Goal: Complete application form: Complete application form

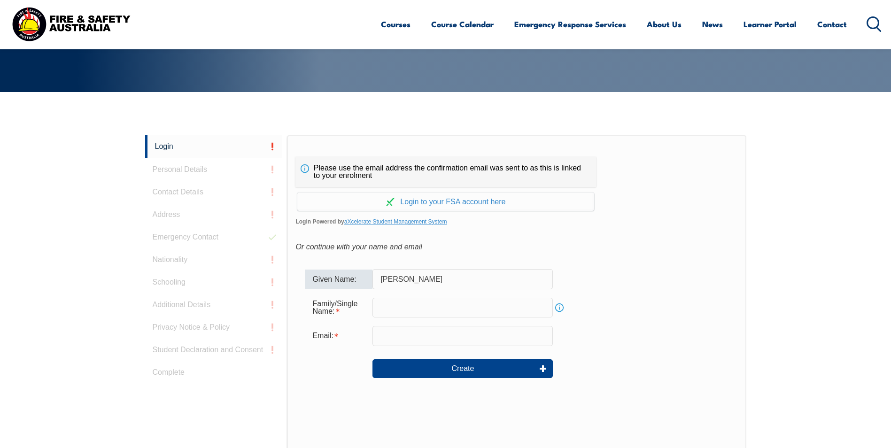
type input "[PERSON_NAME]"
click at [362, 357] on div "Create" at bounding box center [516, 369] width 423 height 34
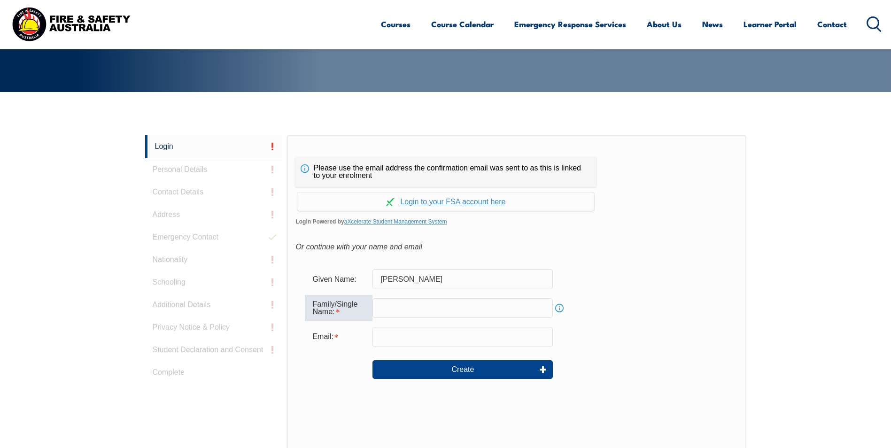
click at [399, 305] on input "text" at bounding box center [462, 308] width 180 height 20
type input "[PERSON_NAME]"
click at [450, 335] on input "email" at bounding box center [462, 337] width 180 height 20
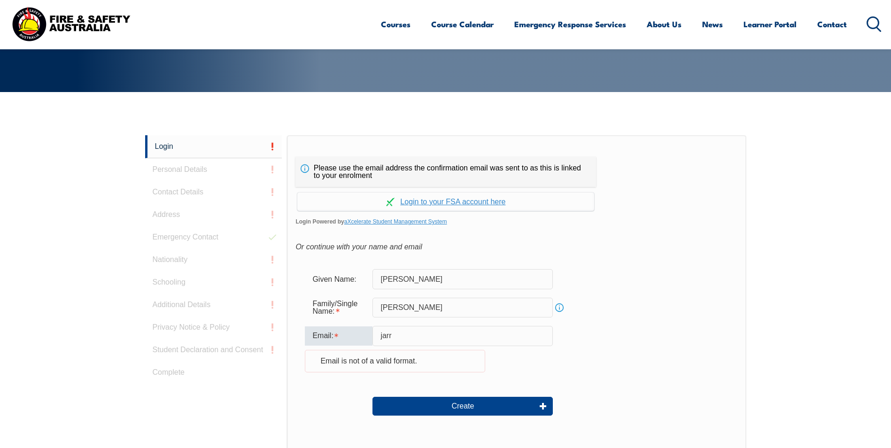
type input "[PERSON_NAME][EMAIL_ADDRESS][DOMAIN_NAME]"
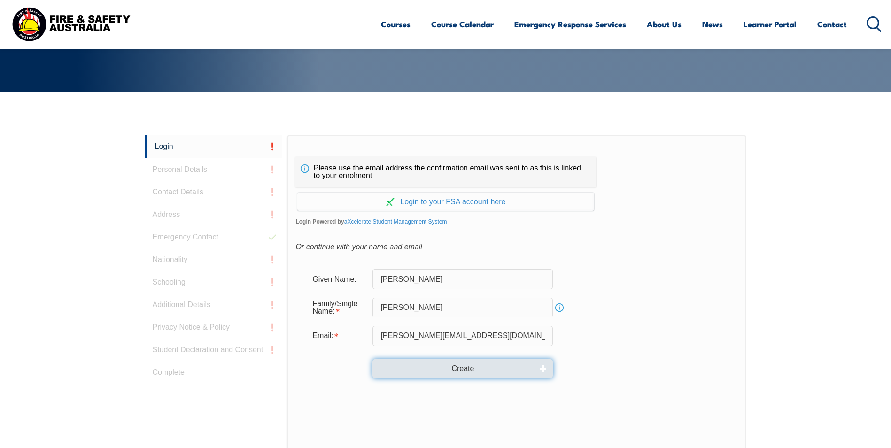
click at [447, 367] on button "Create" at bounding box center [462, 368] width 180 height 19
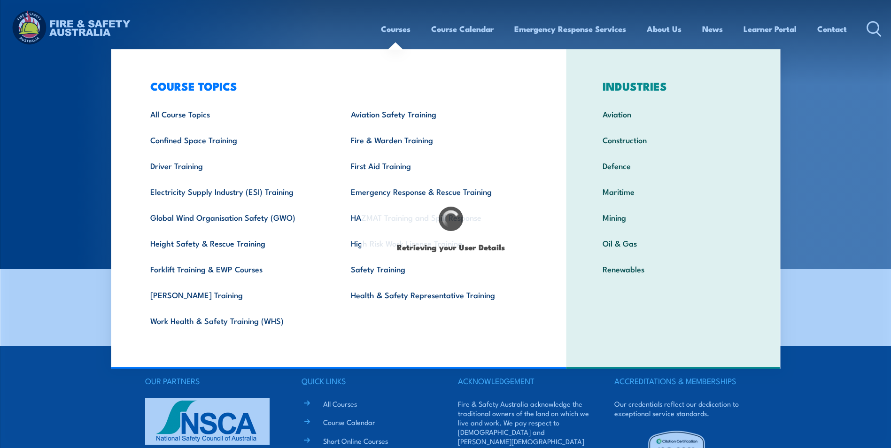
click at [858, 143] on section "Online Enrolment Fill out your details below" at bounding box center [445, 134] width 891 height 269
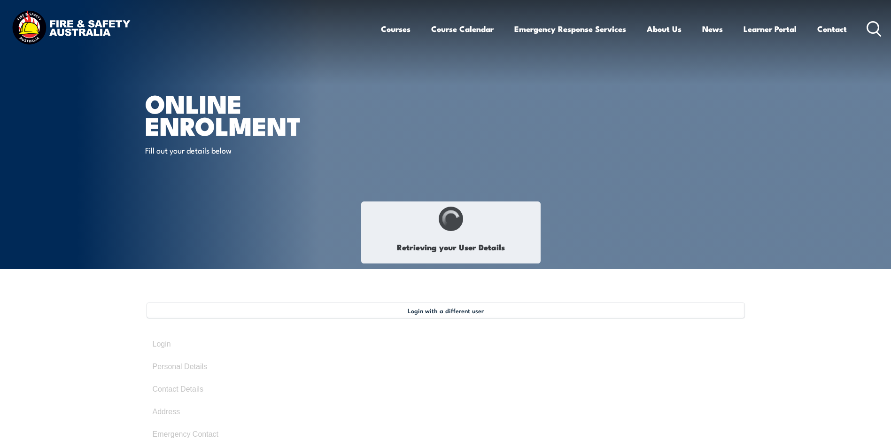
type input "[PERSON_NAME]"
type input "[DATE]"
type input "BC5FJP64BZ"
select select "M"
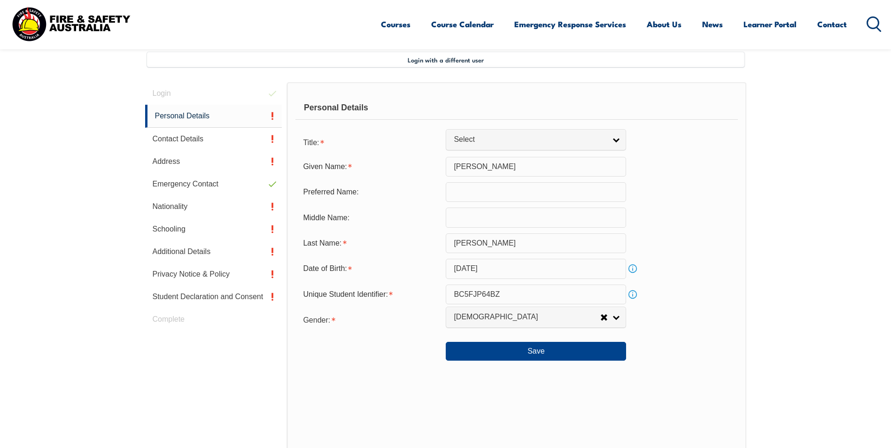
scroll to position [256, 0]
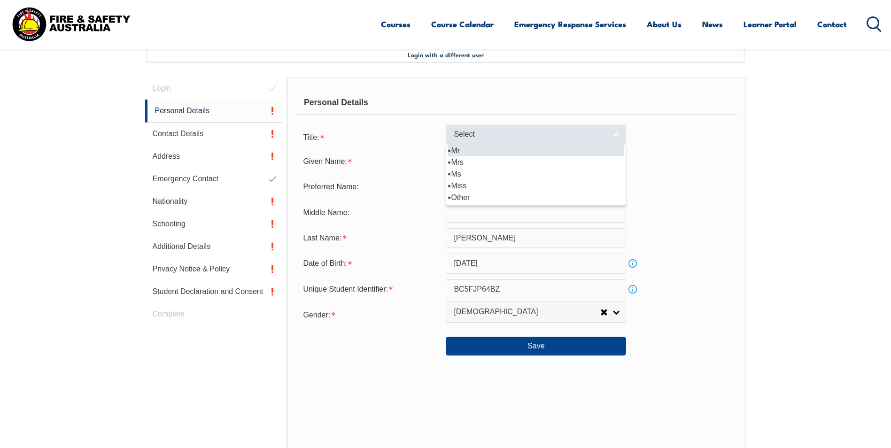
click at [611, 132] on link "Select" at bounding box center [536, 134] width 180 height 21
click at [522, 151] on li "Mr" at bounding box center [536, 151] width 176 height 12
select select "Mr"
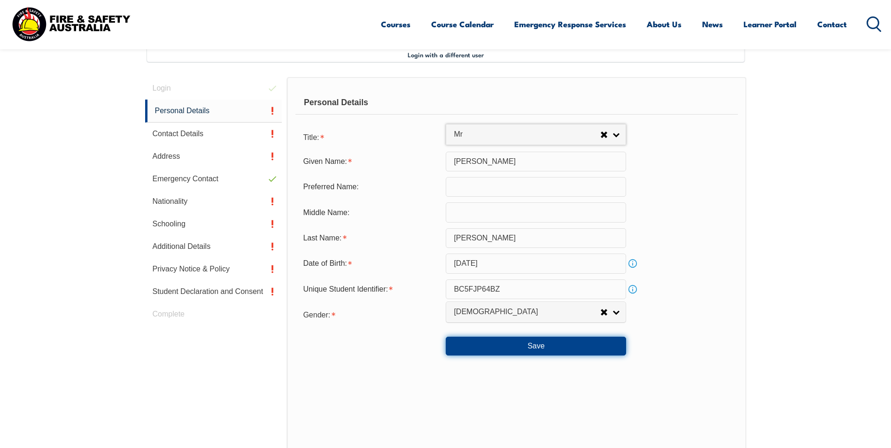
click at [513, 346] on button "Save" at bounding box center [536, 346] width 180 height 19
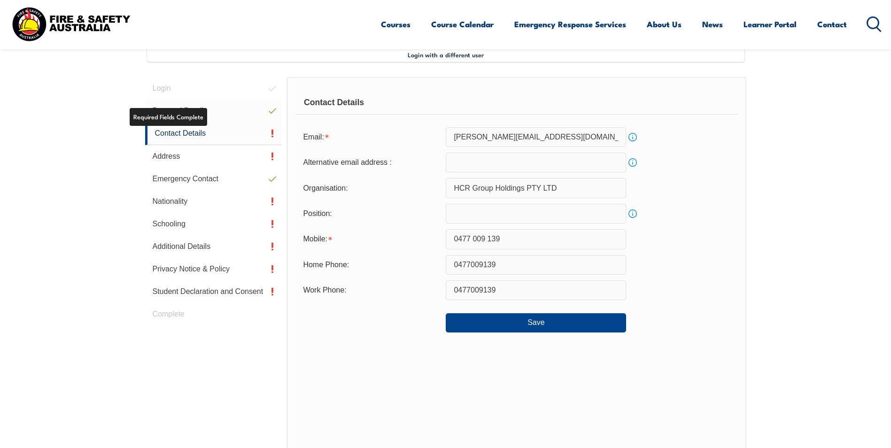
click at [207, 113] on link "Personal Details" at bounding box center [213, 111] width 137 height 23
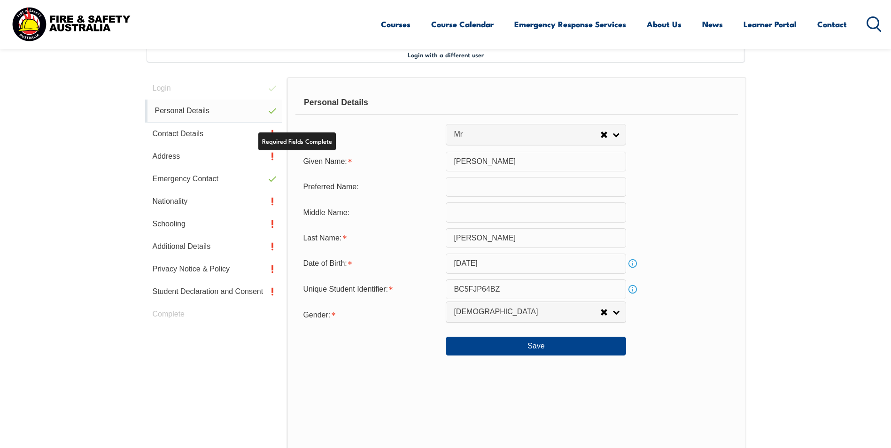
click at [193, 106] on link "Personal Details" at bounding box center [213, 111] width 137 height 23
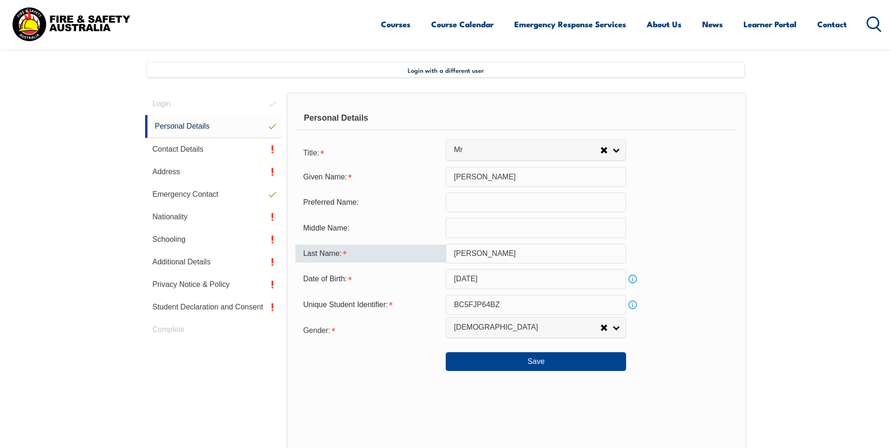
scroll to position [240, 0]
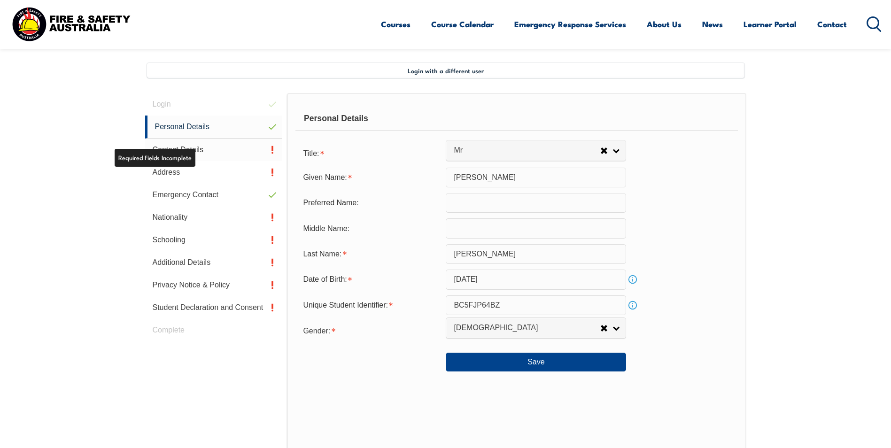
click at [211, 147] on link "Contact Details" at bounding box center [213, 150] width 137 height 23
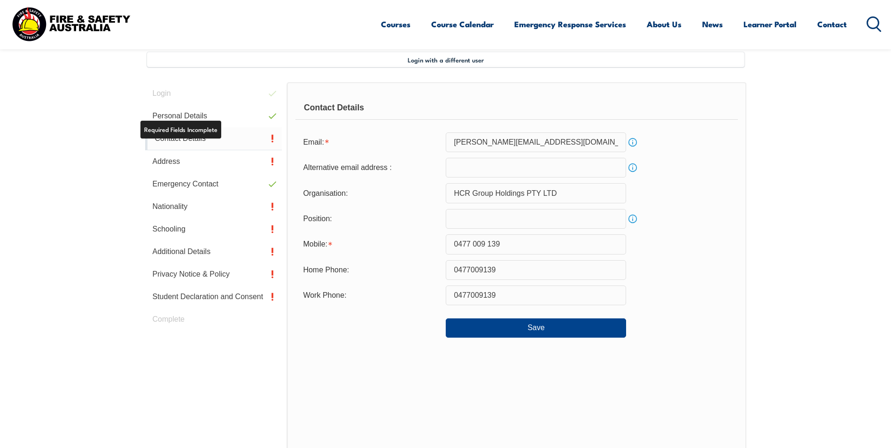
scroll to position [256, 0]
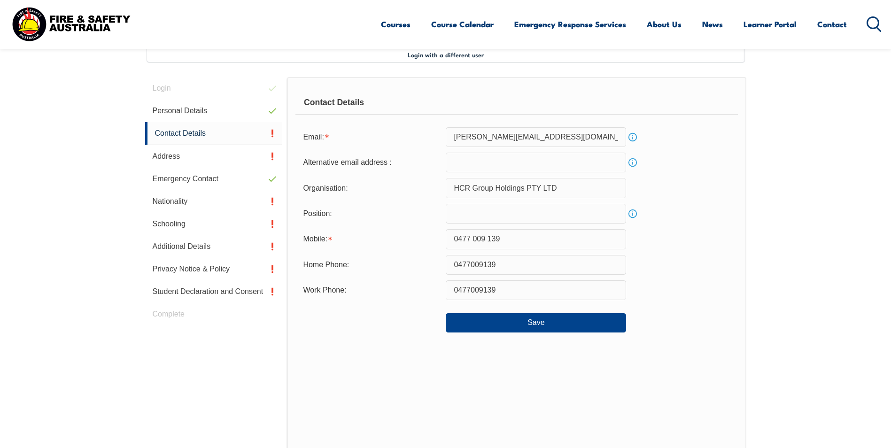
click at [511, 238] on input "0477 009 139" at bounding box center [536, 239] width 180 height 20
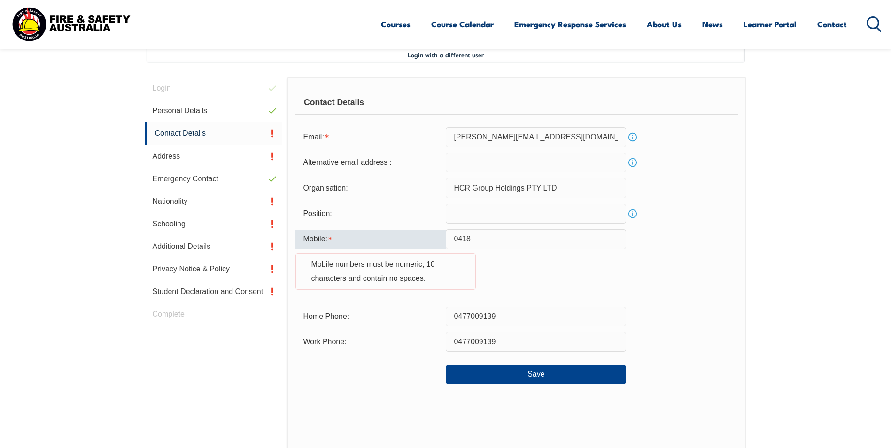
type input "0418530502"
type input "[PERSON_NAME][EMAIL_ADDRESS][DOMAIN_NAME]"
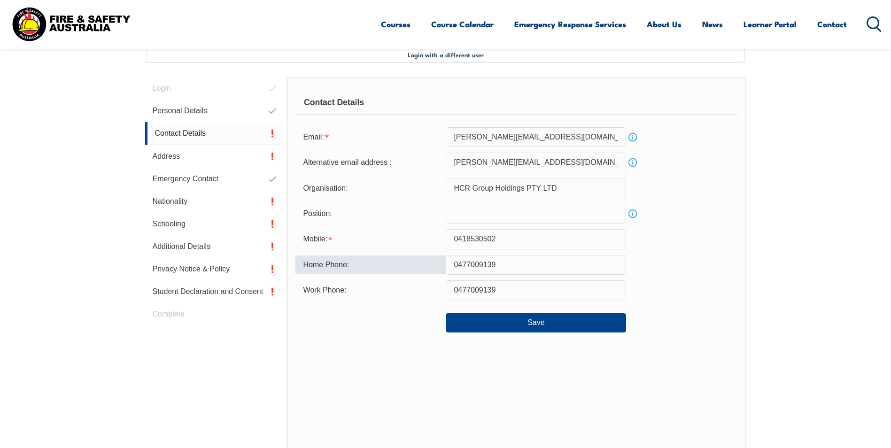
drag, startPoint x: 504, startPoint y: 264, endPoint x: 423, endPoint y: 265, distance: 81.3
click at [423, 265] on div "Home Phone: [PHONE_NUMBER]" at bounding box center [516, 265] width 442 height 20
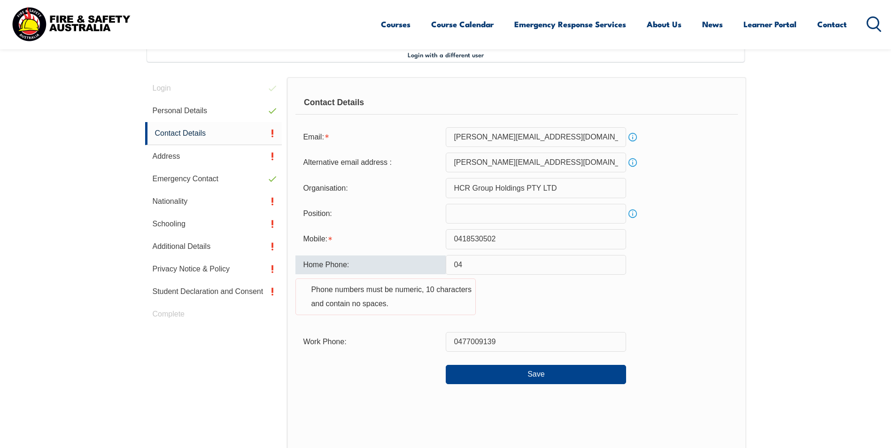
type input "0418530502"
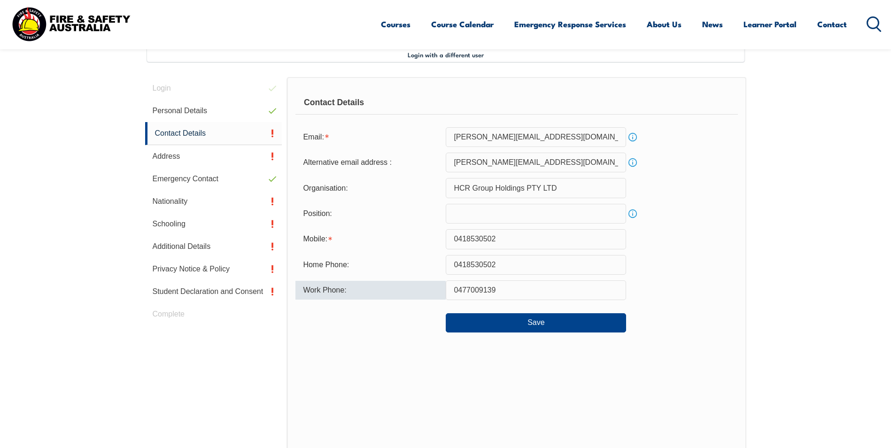
drag, startPoint x: 492, startPoint y: 288, endPoint x: 410, endPoint y: 288, distance: 81.7
click at [410, 288] on div "Work Phone: [PHONE_NUMBER]" at bounding box center [516, 290] width 442 height 20
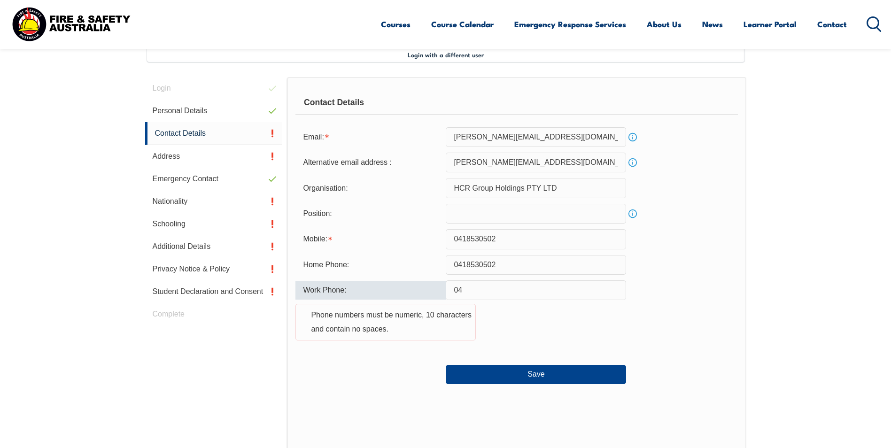
type input "0418530502"
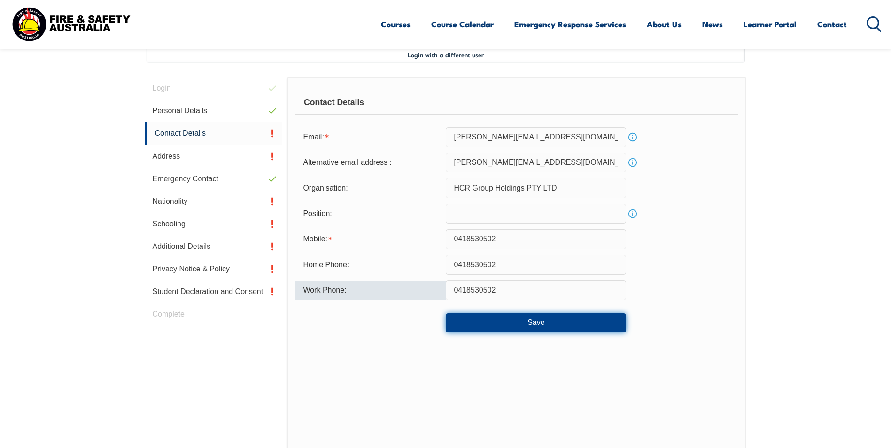
click at [522, 325] on button "Save" at bounding box center [536, 322] width 180 height 19
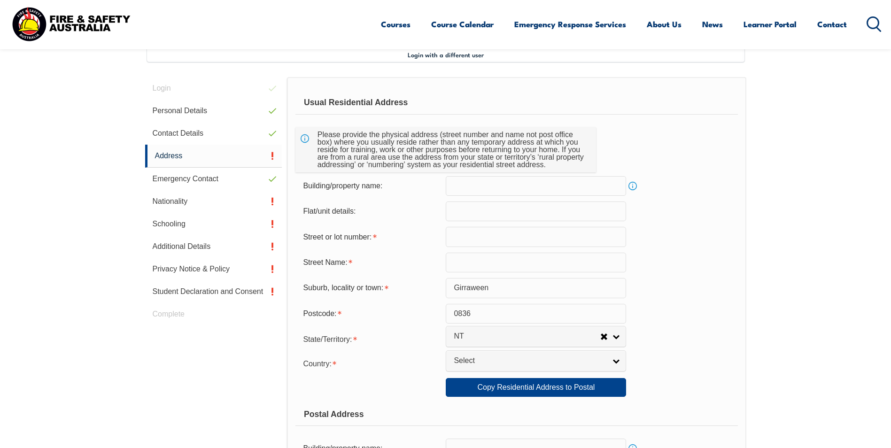
click at [492, 240] on input "text" at bounding box center [536, 237] width 180 height 20
type input "[STREET_ADDRESS][PERSON_NAME]"
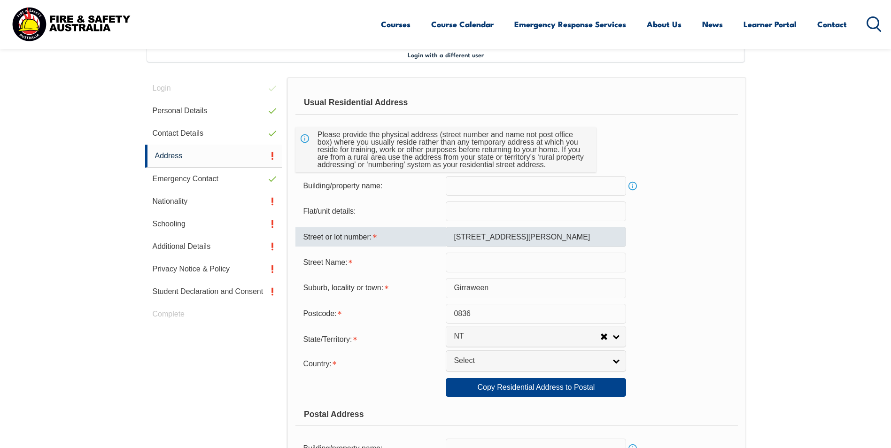
select select "1101"
click at [483, 259] on input "text" at bounding box center [536, 263] width 180 height 20
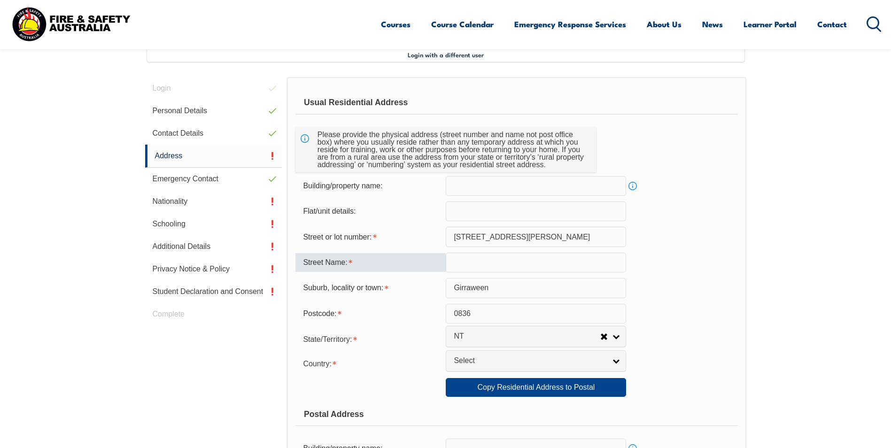
click at [519, 235] on input "[STREET_ADDRESS][PERSON_NAME]" at bounding box center [536, 237] width 180 height 20
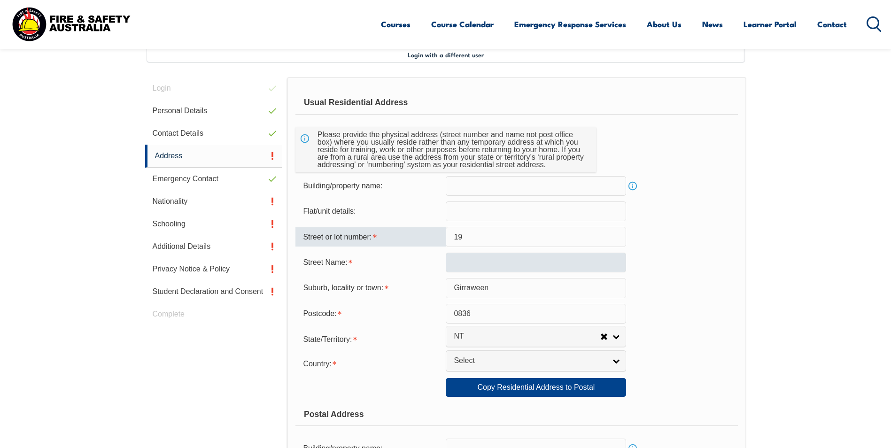
type input "19"
click at [451, 267] on input "text" at bounding box center [536, 263] width 180 height 20
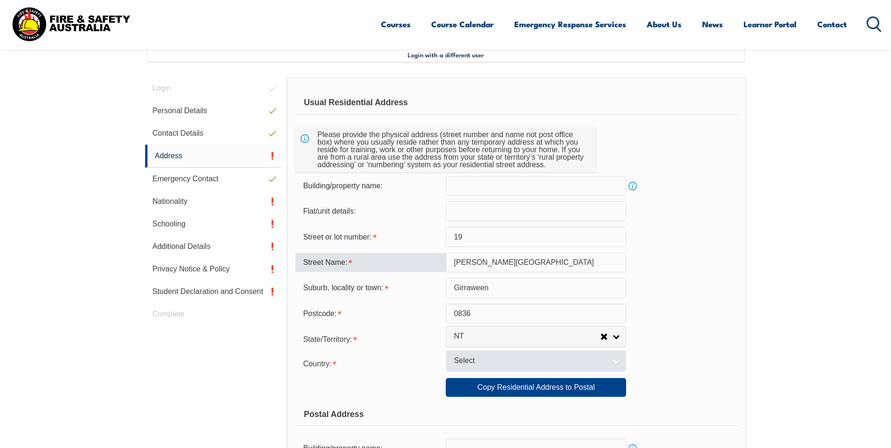
type input "[PERSON_NAME][GEOGRAPHIC_DATA]"
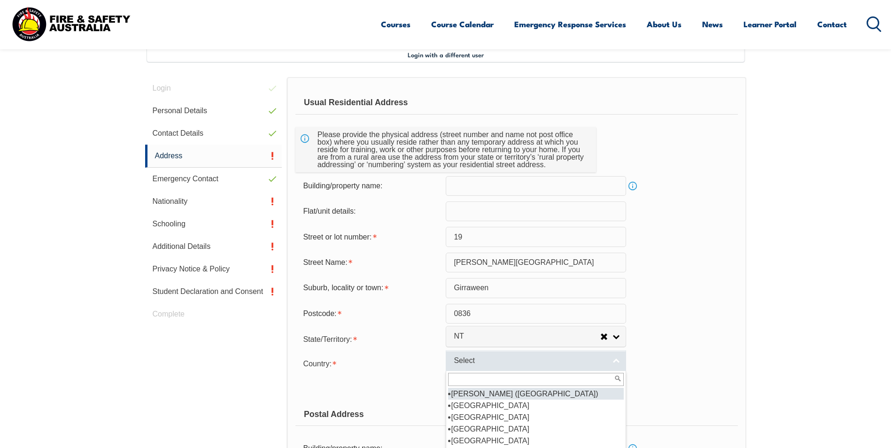
click at [477, 359] on span "Select" at bounding box center [530, 361] width 152 height 10
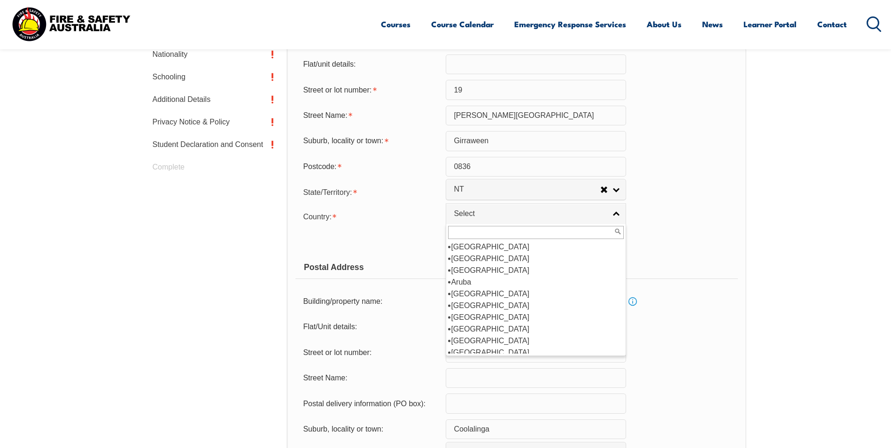
scroll to position [406, 0]
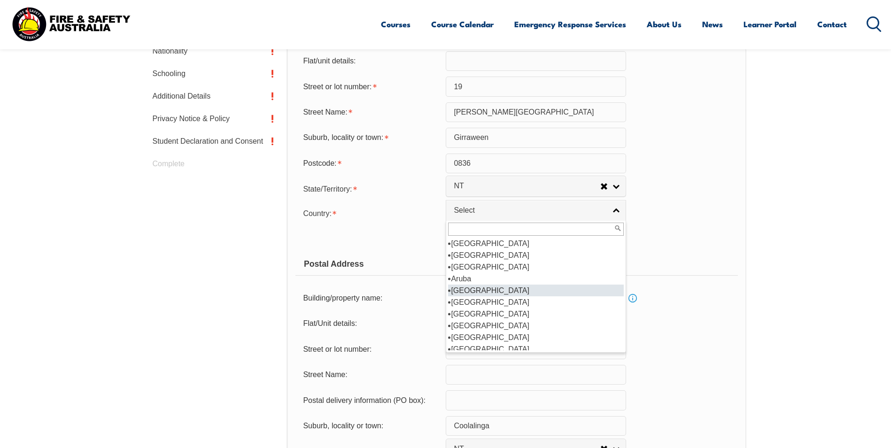
click at [495, 286] on li "[GEOGRAPHIC_DATA]" at bounding box center [536, 291] width 176 height 12
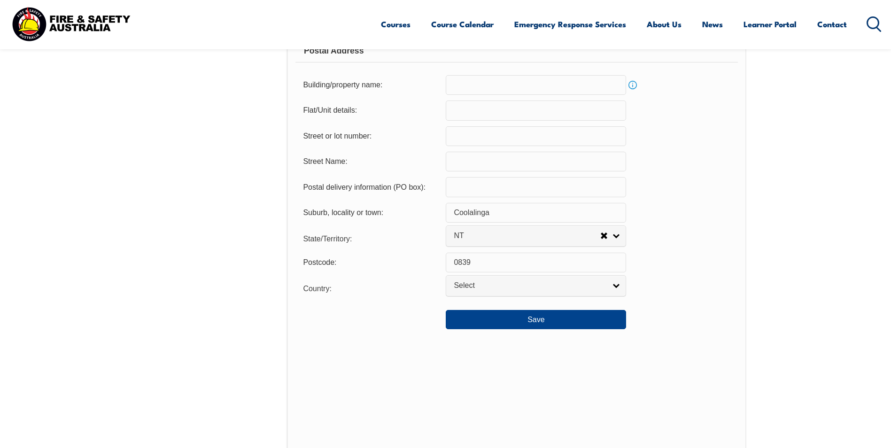
scroll to position [622, 0]
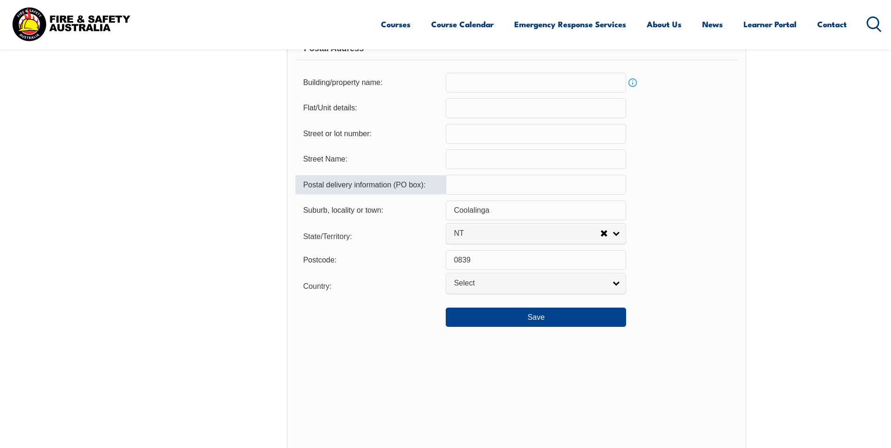
click at [482, 182] on input "text" at bounding box center [536, 185] width 180 height 20
type input "0839"
type input "PO BOX 1"
click at [700, 179] on div "Postal delivery information (PO box): 0839" at bounding box center [516, 185] width 442 height 20
click at [498, 193] on input "0839" at bounding box center [536, 185] width 180 height 20
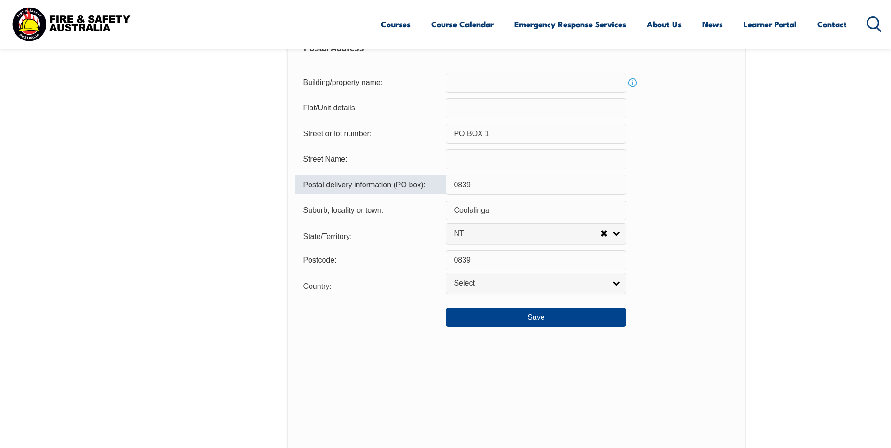
click at [492, 185] on input "0839" at bounding box center [536, 185] width 180 height 20
type input "0"
type input "PO BOX 1"
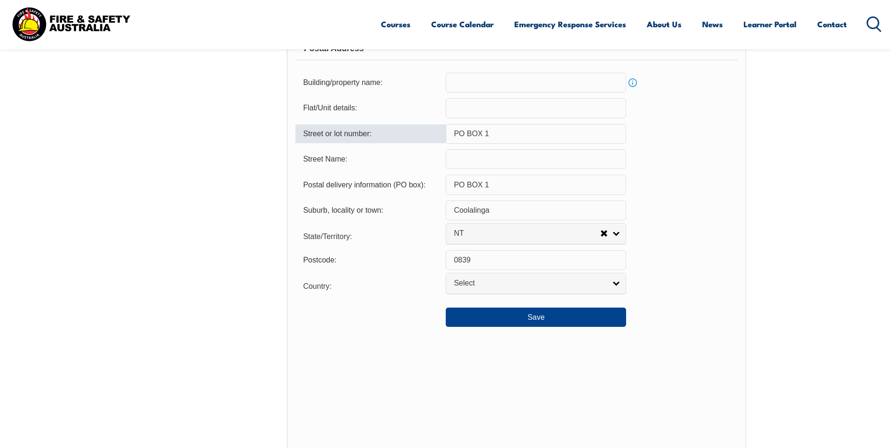
click at [495, 136] on input "PO BOX 1" at bounding box center [536, 134] width 180 height 20
type input "P"
click at [518, 285] on span "Select" at bounding box center [530, 283] width 152 height 10
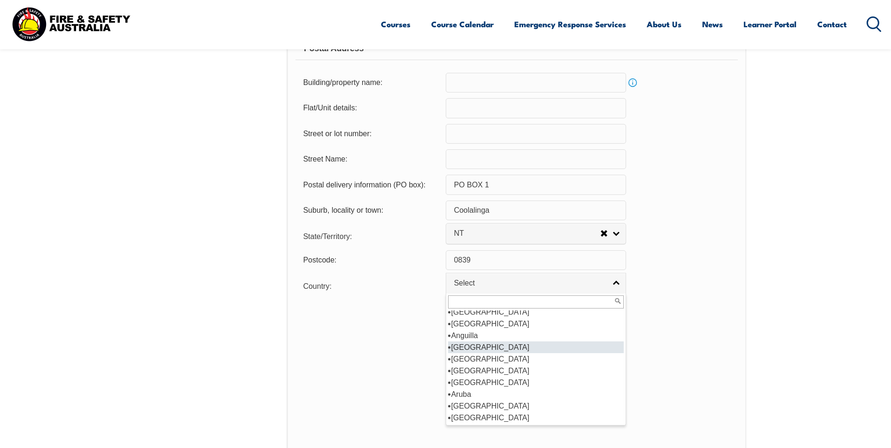
scroll to position [63, 0]
click at [478, 402] on li "[GEOGRAPHIC_DATA]" at bounding box center [536, 406] width 176 height 12
select select "1101"
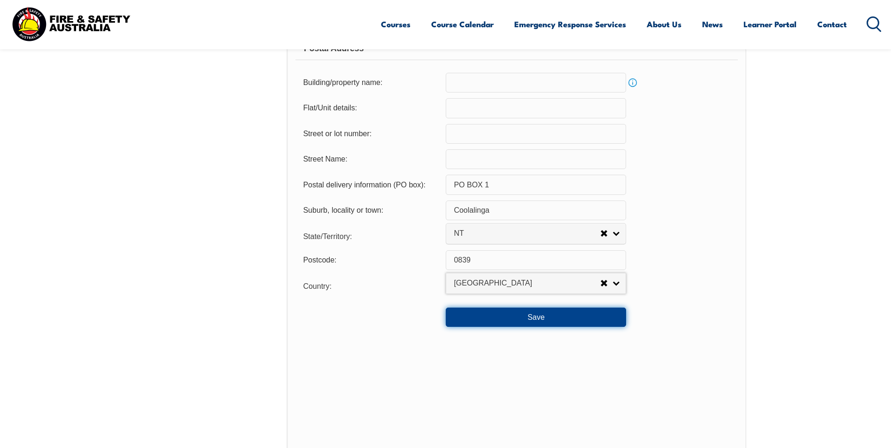
click at [500, 316] on button "Save" at bounding box center [536, 317] width 180 height 19
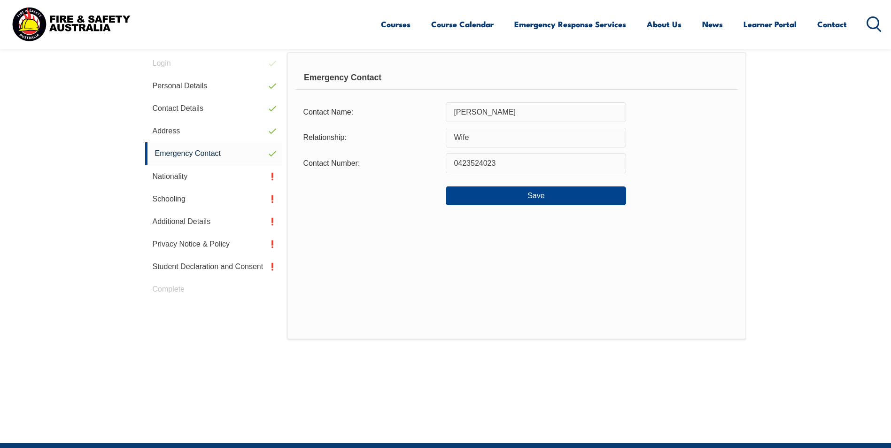
scroll to position [256, 0]
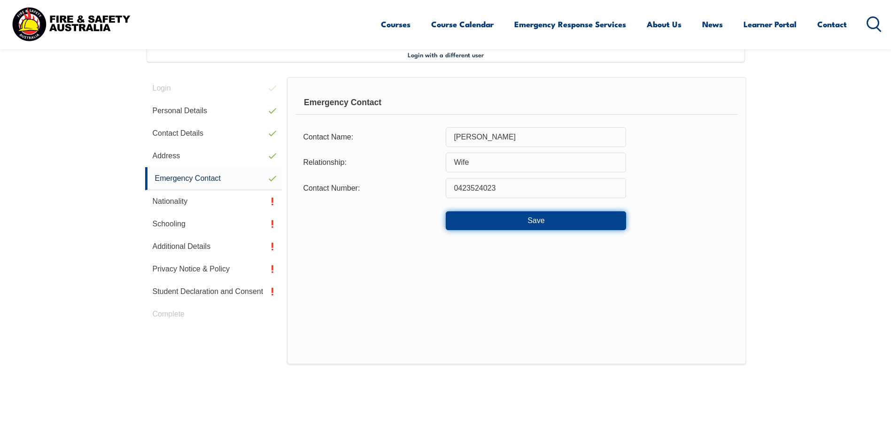
click at [526, 218] on button "Save" at bounding box center [536, 220] width 180 height 19
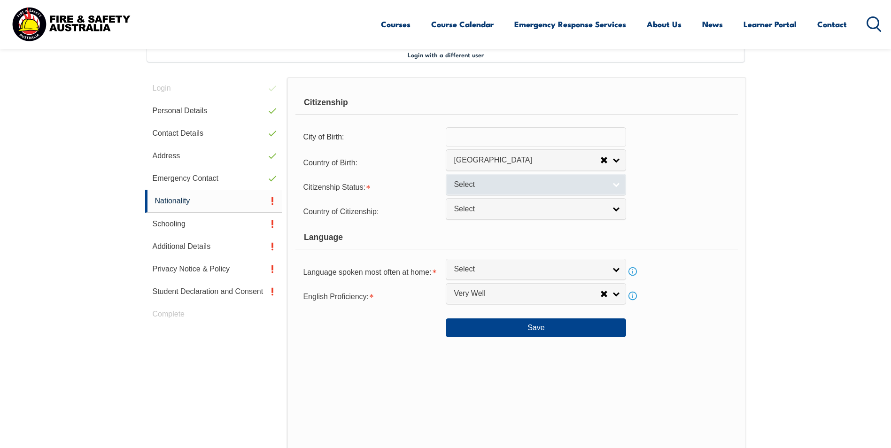
click at [524, 186] on span "Select" at bounding box center [530, 185] width 152 height 10
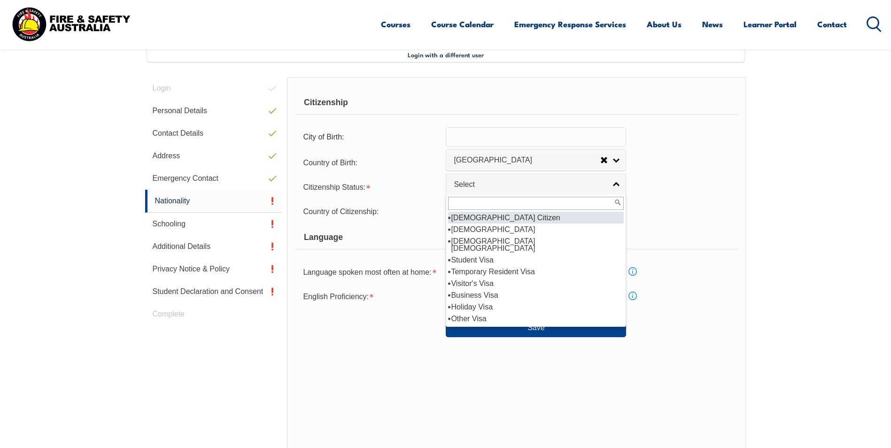
click at [497, 218] on li "[DEMOGRAPHIC_DATA] Citizen" at bounding box center [536, 218] width 176 height 12
select select "1"
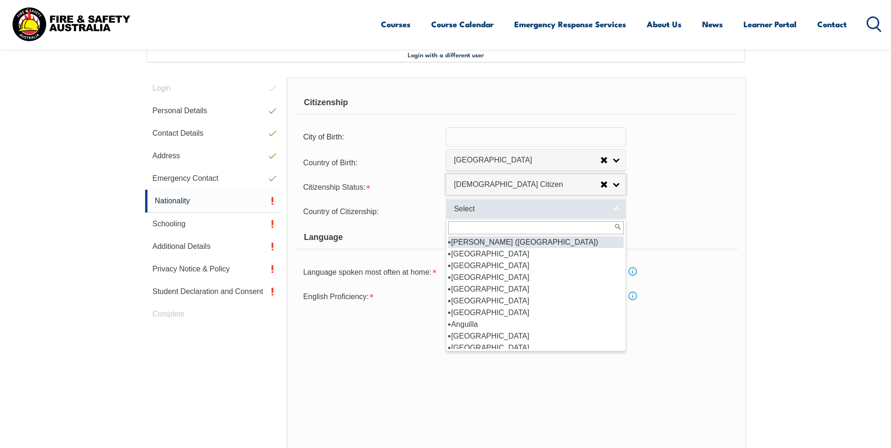
click at [503, 206] on span "Select" at bounding box center [530, 209] width 152 height 10
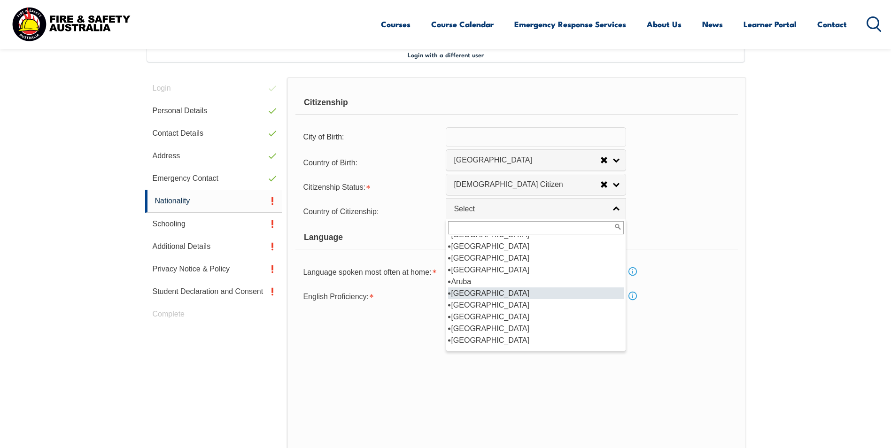
scroll to position [102, 0]
click at [475, 292] on li "[GEOGRAPHIC_DATA]" at bounding box center [536, 293] width 176 height 12
select select "1101"
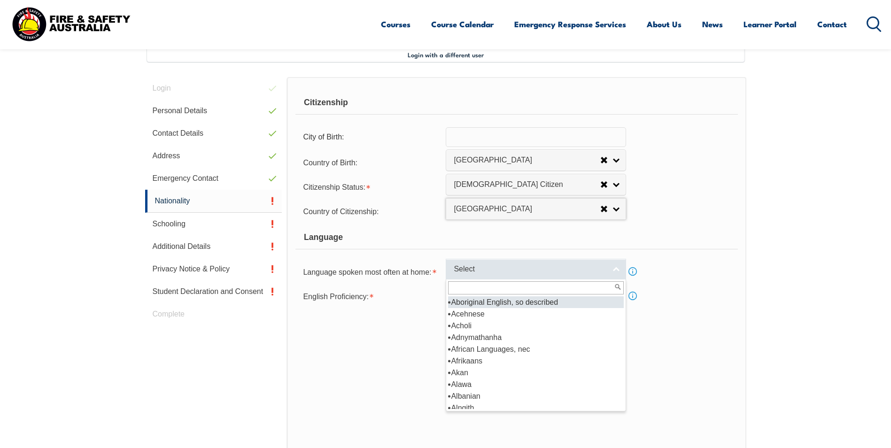
click at [489, 262] on link "Select" at bounding box center [536, 269] width 180 height 21
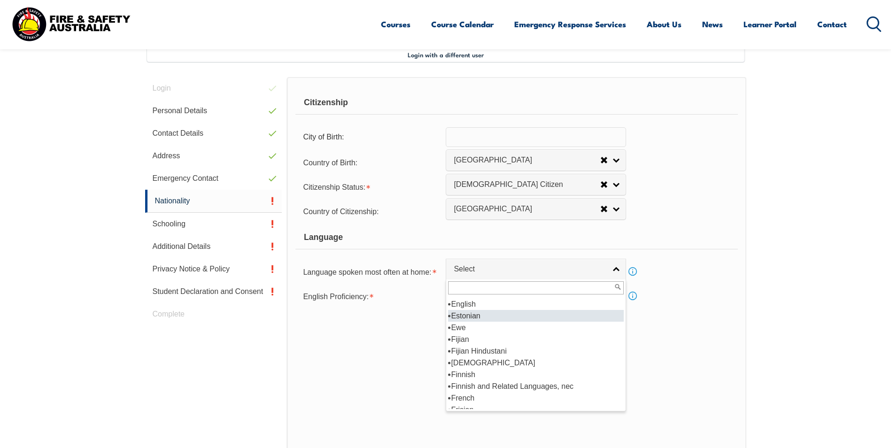
scroll to position [1177, 0]
click at [480, 307] on li "English" at bounding box center [536, 306] width 176 height 12
select select "1201"
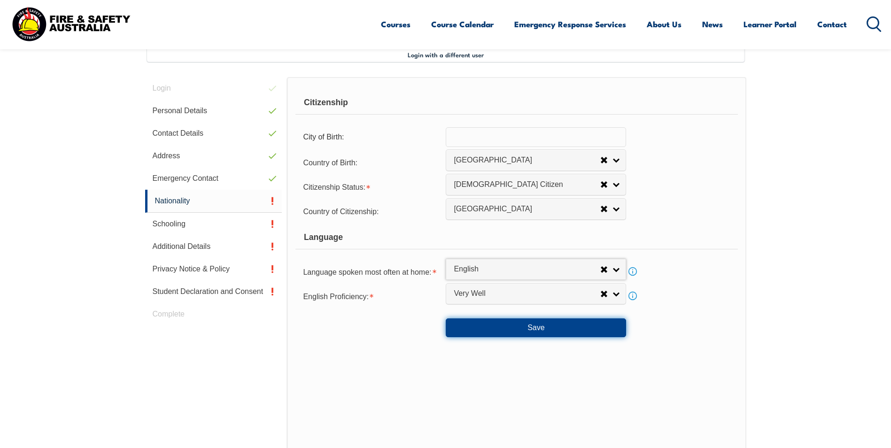
click at [522, 332] on button "Save" at bounding box center [536, 327] width 180 height 19
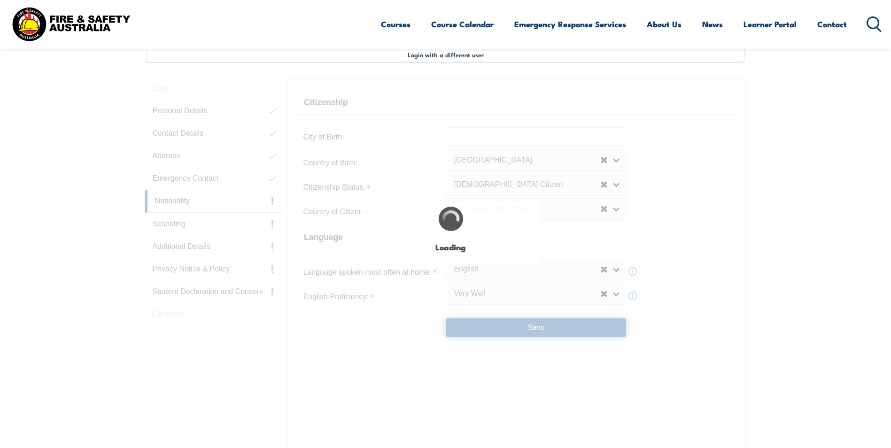
select select "false"
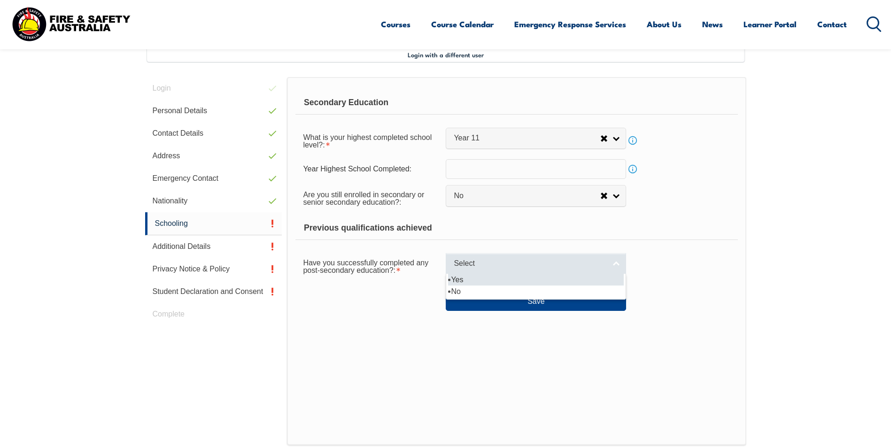
click at [507, 258] on link "Select" at bounding box center [536, 263] width 180 height 21
click at [481, 280] on li "Yes" at bounding box center [536, 280] width 176 height 12
select select "true"
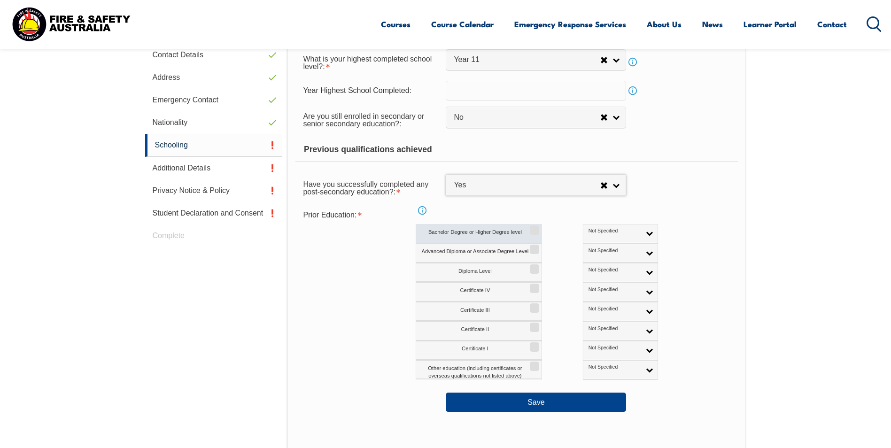
scroll to position [335, 0]
click at [490, 287] on label "Certificate IV" at bounding box center [479, 291] width 126 height 19
click at [530, 285] on input "Certificate IV" at bounding box center [533, 284] width 6 height 1
checkbox input "true"
click at [494, 313] on label "Certificate III" at bounding box center [479, 311] width 126 height 19
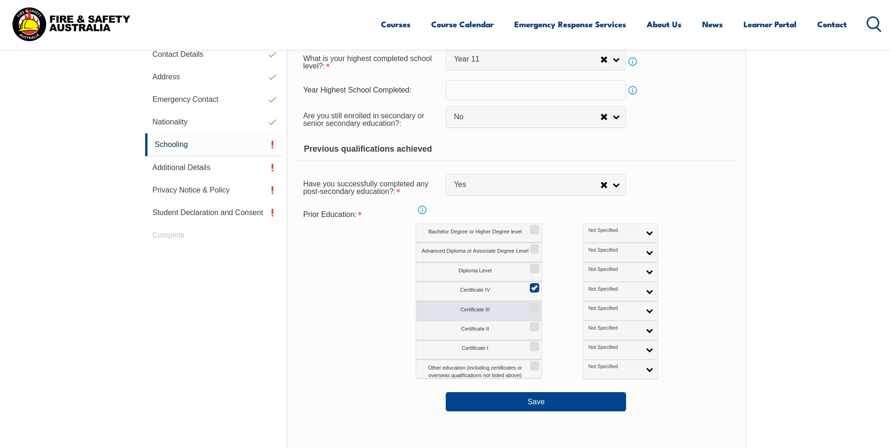
click at [530, 305] on input "Certificate III" at bounding box center [533, 304] width 6 height 1
checkbox input "true"
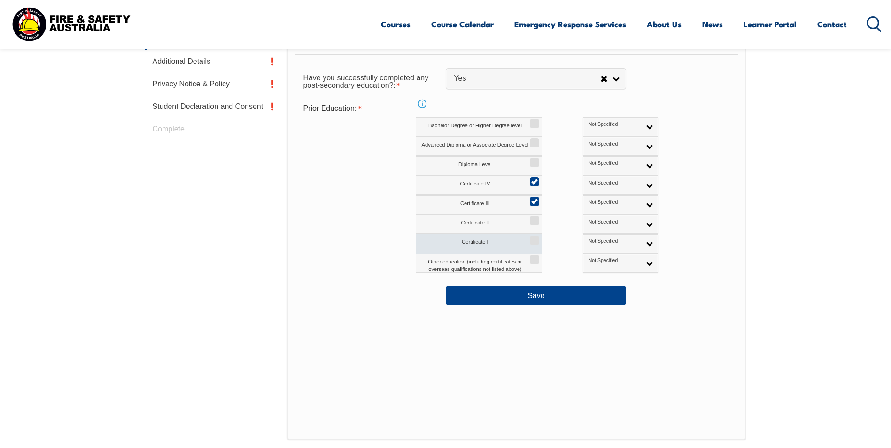
scroll to position [441, 0]
click at [527, 296] on button "Save" at bounding box center [536, 295] width 180 height 19
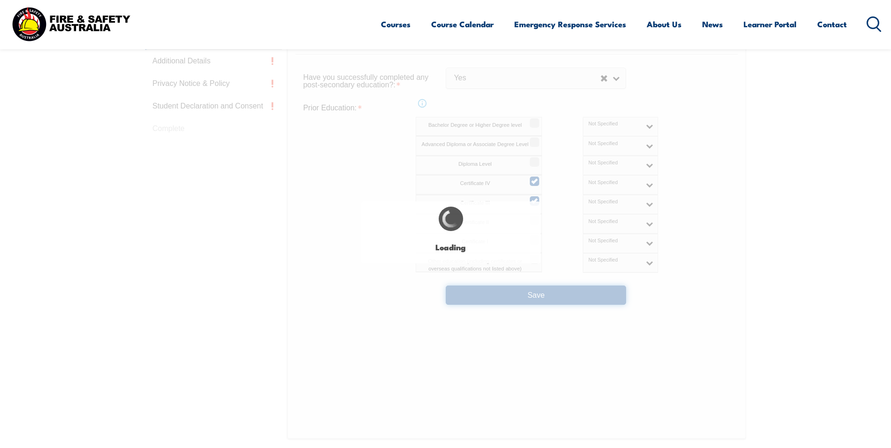
select select
select select "false"
select select "true"
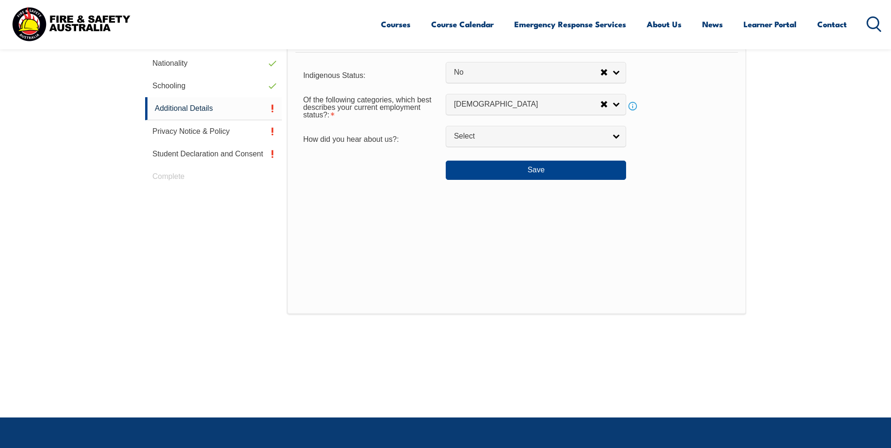
scroll to position [256, 0]
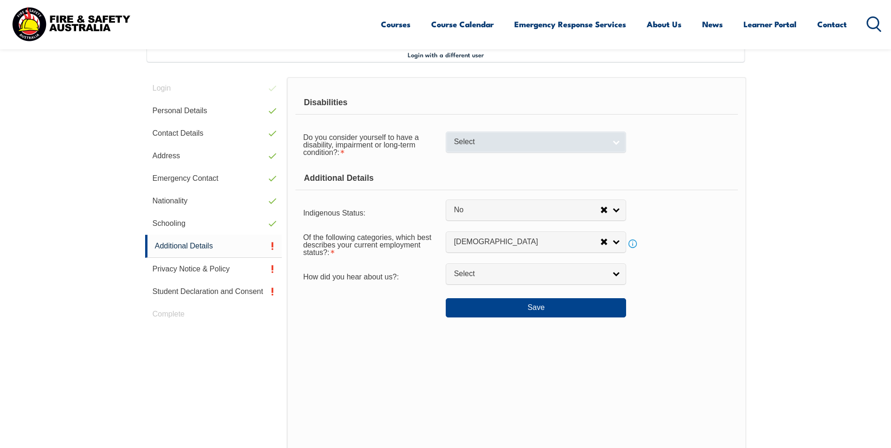
click at [506, 137] on link "Select" at bounding box center [536, 141] width 180 height 21
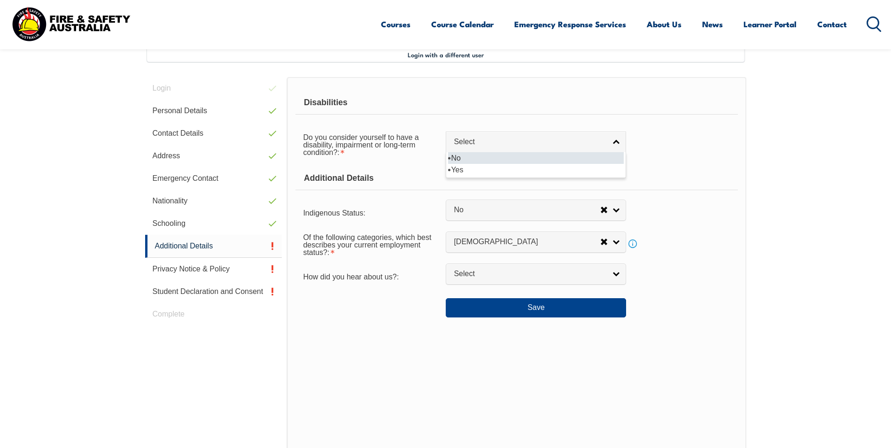
click at [485, 158] on li "No" at bounding box center [536, 158] width 176 height 12
select select "false"
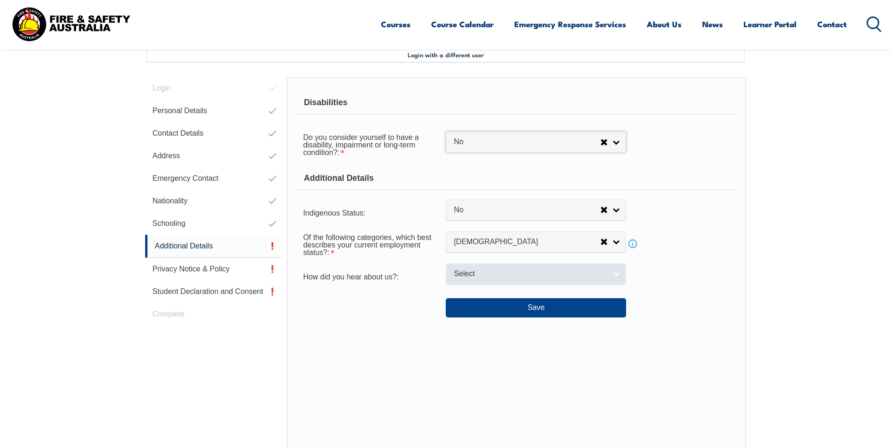
click at [494, 272] on span "Select" at bounding box center [530, 274] width 152 height 10
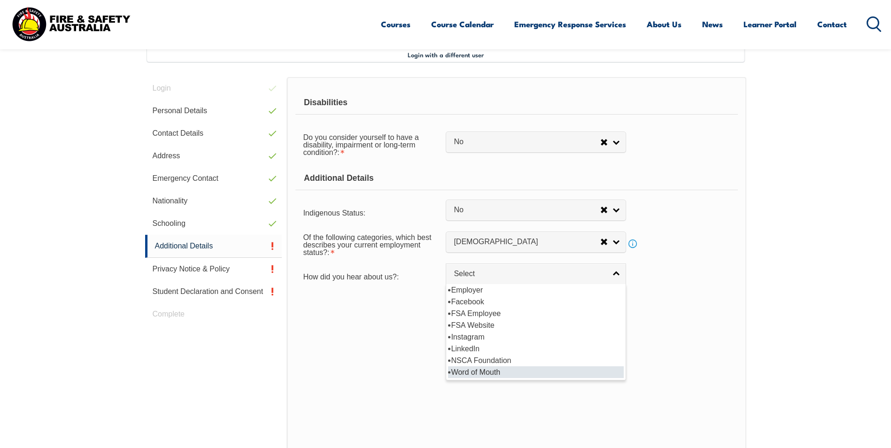
click at [472, 376] on li "Word of Mouth" at bounding box center [536, 372] width 176 height 12
select select "8018"
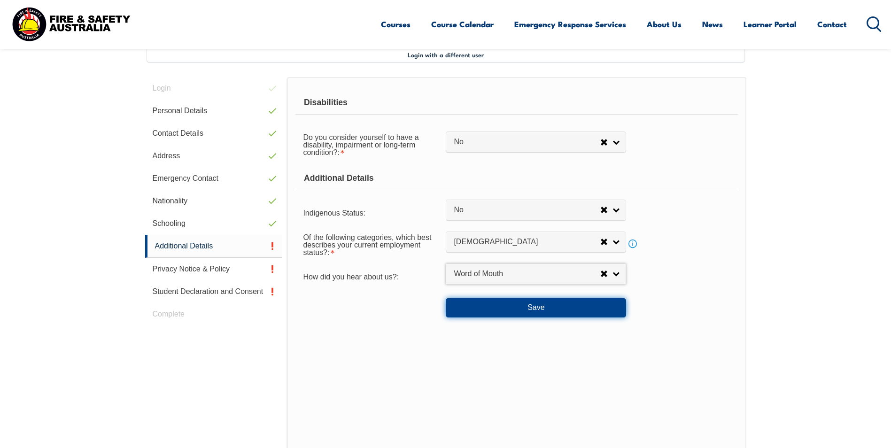
click at [505, 308] on button "Save" at bounding box center [536, 307] width 180 height 19
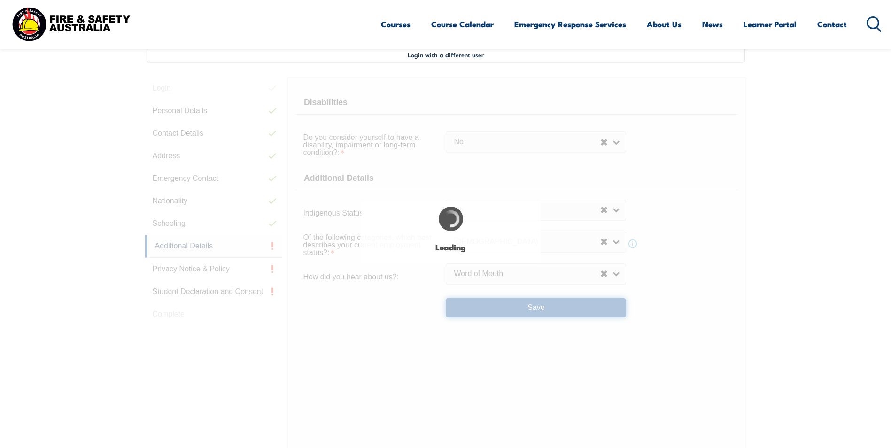
select select "false"
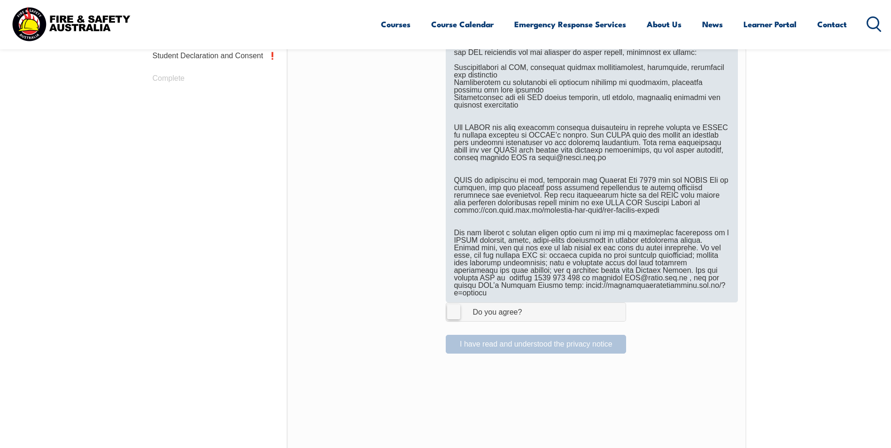
scroll to position [494, 0]
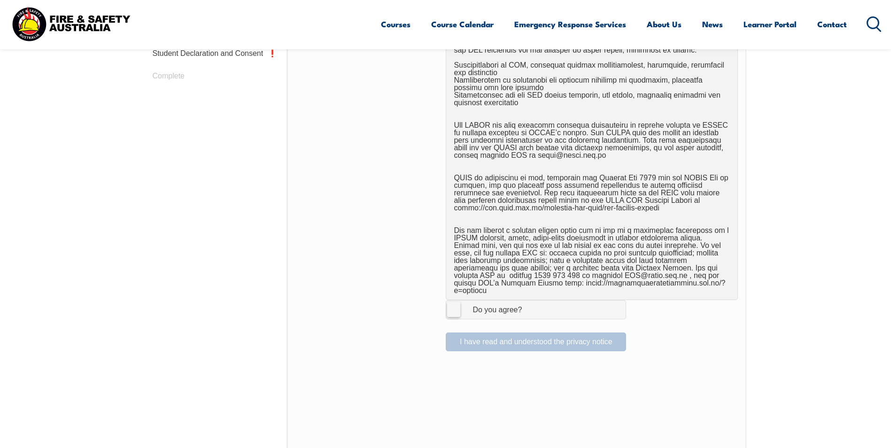
click at [452, 302] on label "I Agree Do you agree?" at bounding box center [536, 309] width 180 height 19
click at [529, 302] on input "I Agree Do you agree?" at bounding box center [537, 310] width 16 height 18
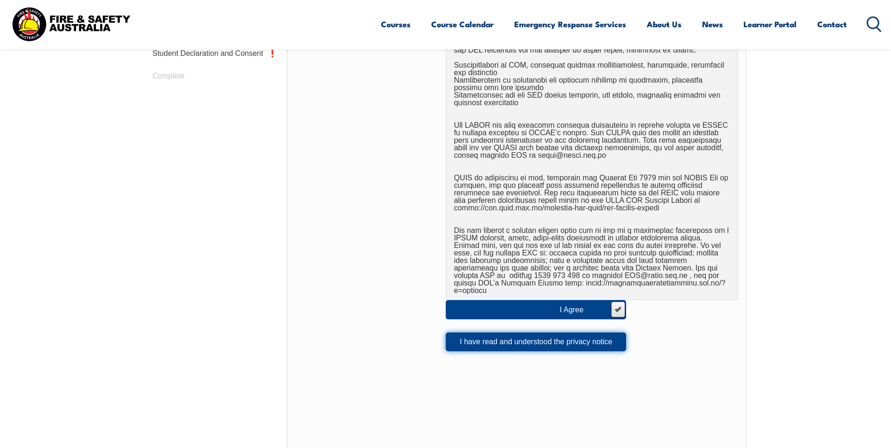
click at [505, 332] on button "I have read and understood the privacy notice" at bounding box center [536, 341] width 180 height 19
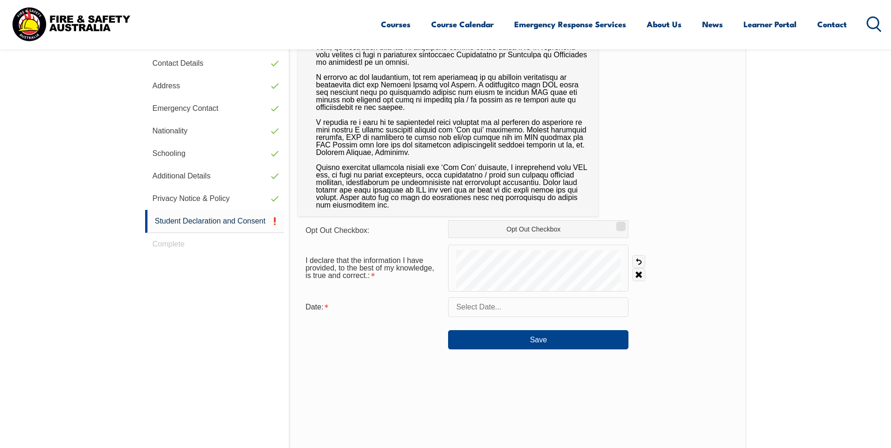
scroll to position [256, 0]
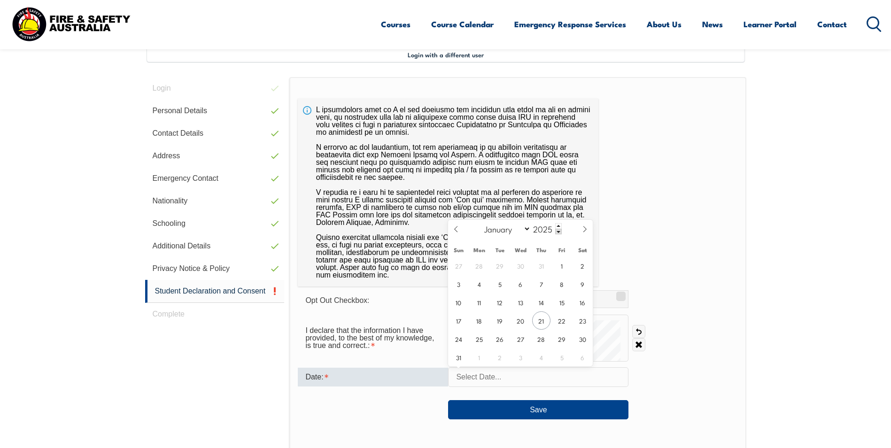
click at [485, 373] on input "text" at bounding box center [538, 377] width 180 height 20
click at [545, 318] on span "21" at bounding box center [541, 320] width 18 height 18
type input "[DATE]"
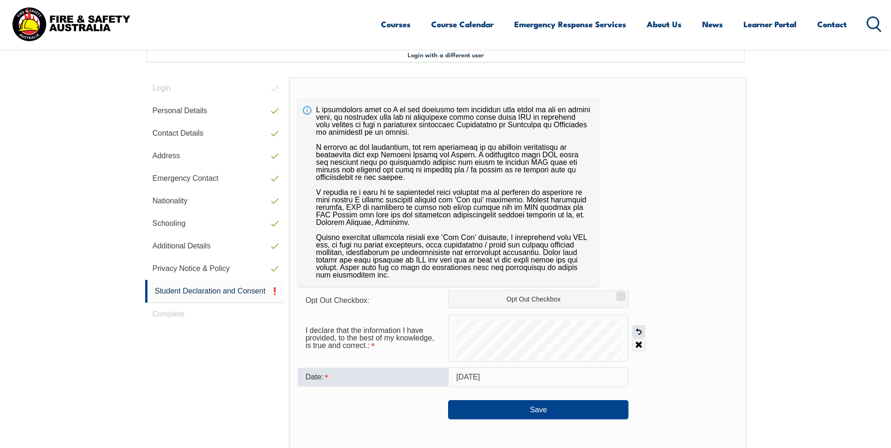
scroll to position [322, 0]
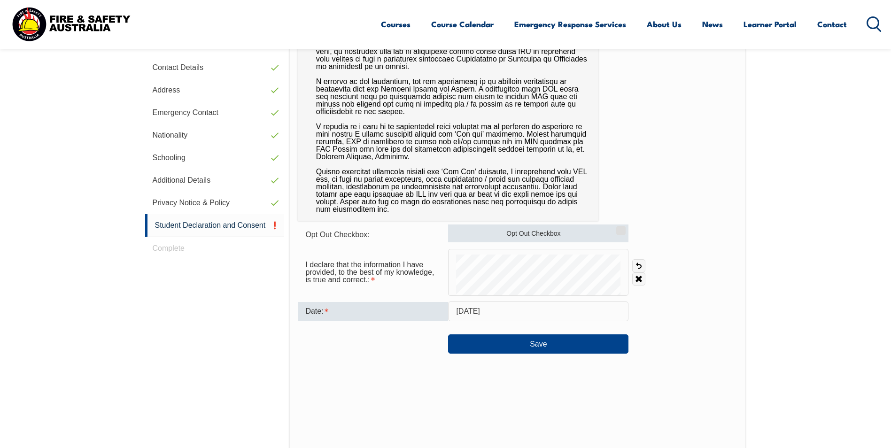
click at [619, 228] on input "Opt Out Checkbox" at bounding box center [620, 227] width 6 height 1
checkbox input "true"
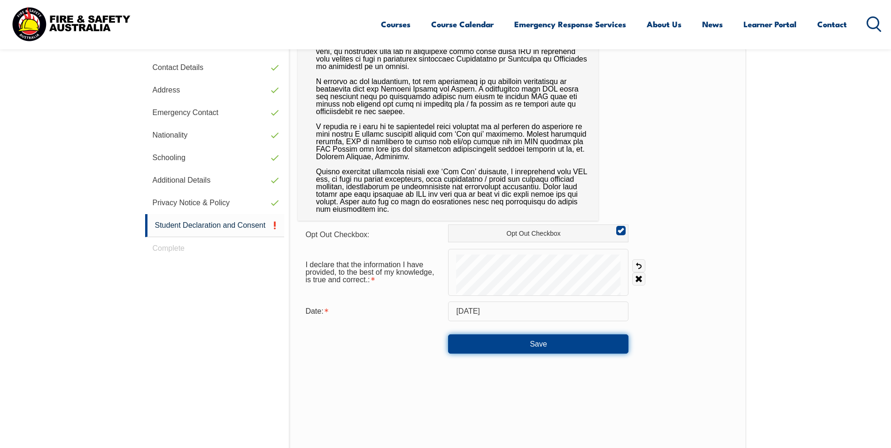
click at [543, 340] on button "Save" at bounding box center [538, 343] width 180 height 19
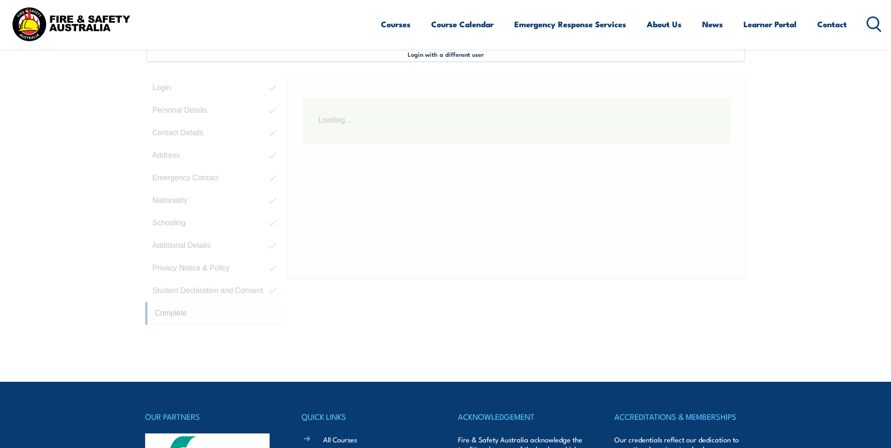
scroll to position [256, 0]
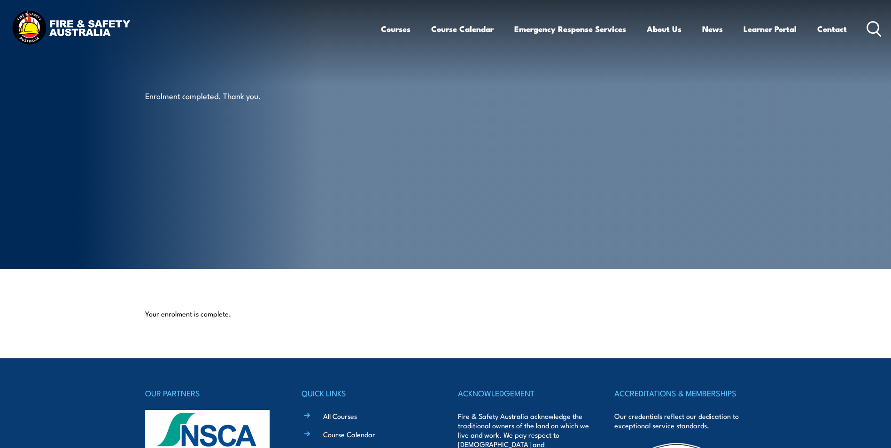
click at [377, 141] on div "Enrolment completed. Thank you." at bounding box center [261, 134] width 232 height 269
click at [518, 174] on article "Enrolment completed. Thank you." at bounding box center [445, 134] width 601 height 269
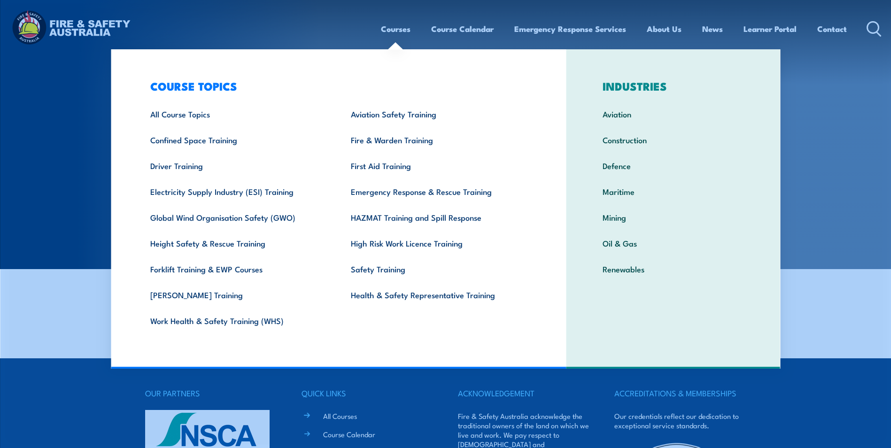
click at [822, 107] on section "Enrolment completed. Thank you." at bounding box center [445, 134] width 891 height 269
